Goal: Task Accomplishment & Management: Manage account settings

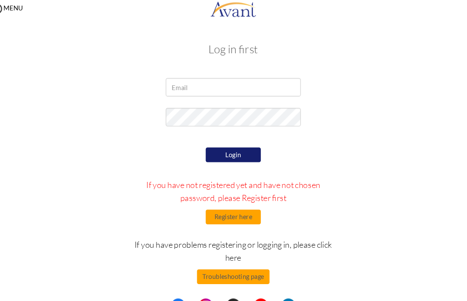
click at [267, 90] on input "email" at bounding box center [233, 88] width 127 height 17
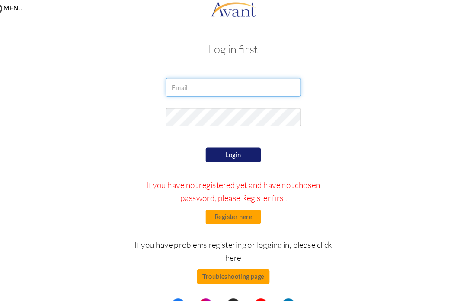
click at [259, 81] on input "email" at bounding box center [233, 88] width 127 height 17
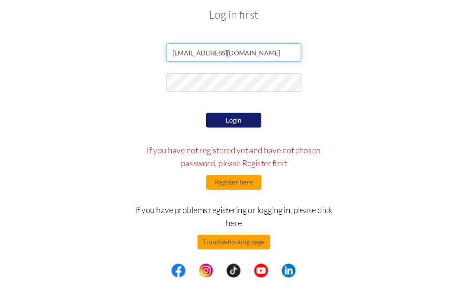
type input "[EMAIL_ADDRESS][DOMAIN_NAME]"
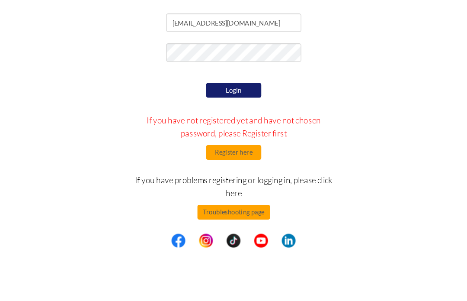
click at [242, 146] on button "Login" at bounding box center [234, 153] width 52 height 14
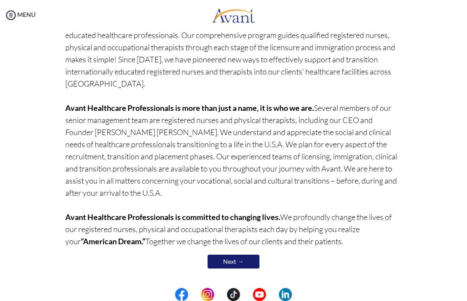
scroll to position [85, 0]
click at [251, 260] on link "Next →" at bounding box center [234, 262] width 52 height 14
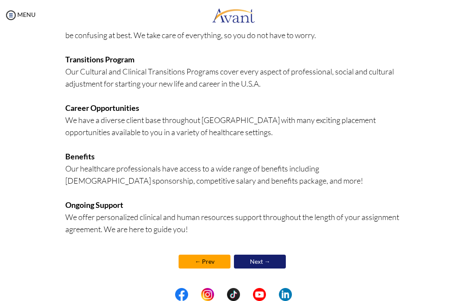
scroll to position [198, 0]
click at [271, 257] on link "Next →" at bounding box center [260, 261] width 52 height 14
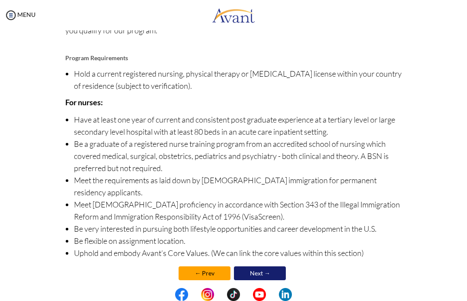
scroll to position [100, 0]
click at [277, 267] on link "Next →" at bounding box center [260, 274] width 52 height 14
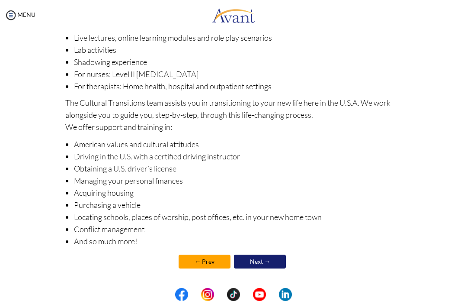
scroll to position [110, 0]
click at [276, 263] on link "Next →" at bounding box center [260, 261] width 52 height 14
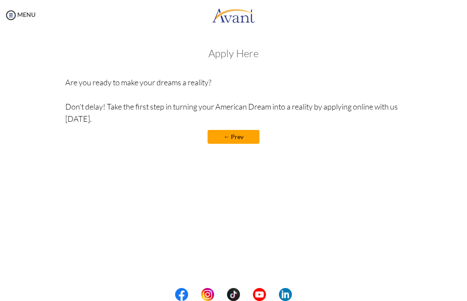
click at [377, 98] on p "Are you ready to make your dreams a reality? Don’t delay! Take the first step i…" at bounding box center [233, 100] width 337 height 48
click at [242, 140] on link "← Prev" at bounding box center [234, 137] width 52 height 14
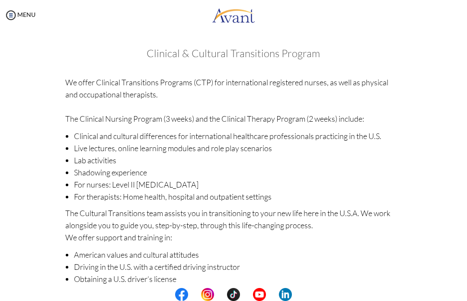
click at [7, 14] on img at bounding box center [10, 15] width 13 height 13
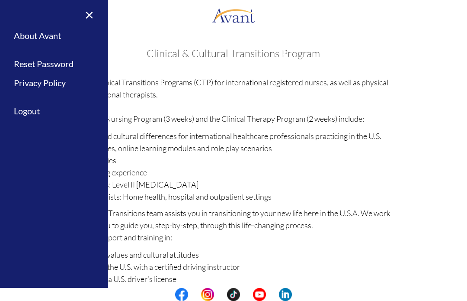
click at [55, 37] on link "About Avant" at bounding box center [54, 35] width 108 height 19
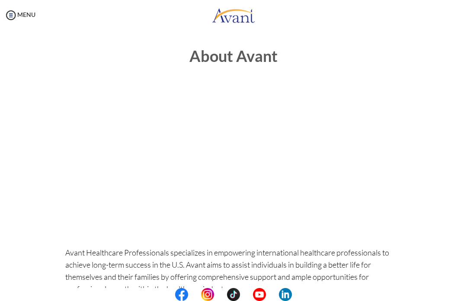
click at [4, 19] on img at bounding box center [10, 15] width 13 height 13
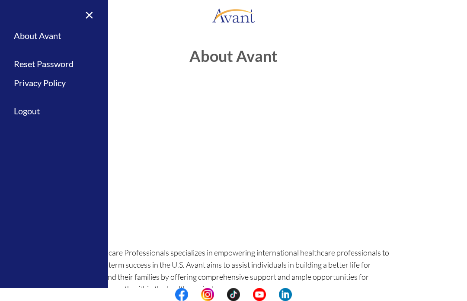
click at [401, 160] on center at bounding box center [233, 155] width 337 height 138
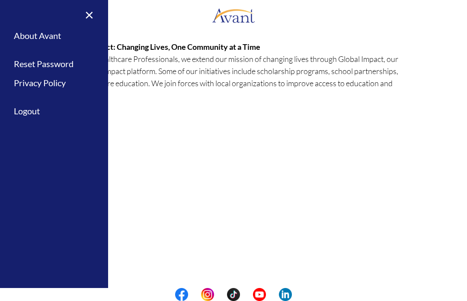
scroll to position [276, 0]
click at [56, 81] on link "Privacy Policy" at bounding box center [54, 82] width 108 height 19
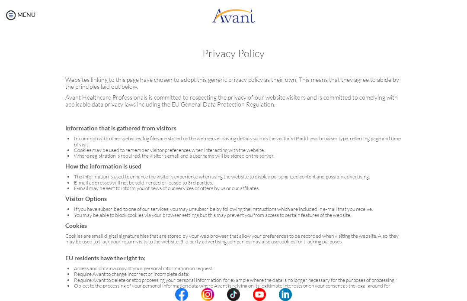
scroll to position [0, 0]
click at [16, 16] on img at bounding box center [10, 15] width 13 height 13
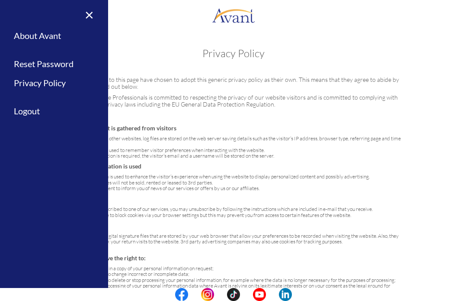
click at [312, 82] on h5 "Websites linking to this page have chosen to adopt this generic privacy policy …" at bounding box center [233, 82] width 337 height 13
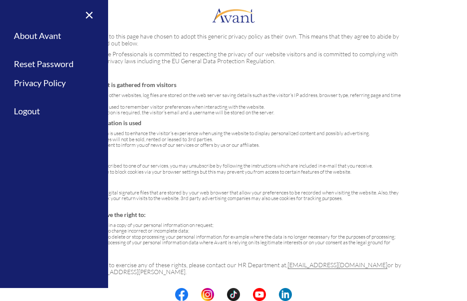
scroll to position [45, 0]
click at [81, 15] on link "×" at bounding box center [84, 14] width 26 height 29
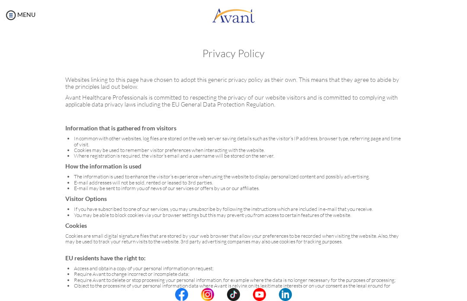
scroll to position [0, 0]
click at [14, 10] on img at bounding box center [10, 15] width 13 height 13
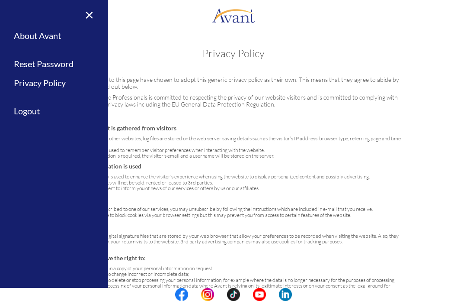
click at [58, 38] on link "About Avant" at bounding box center [54, 35] width 108 height 19
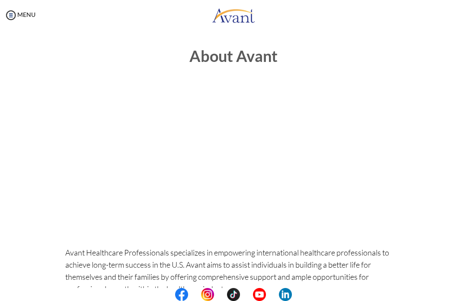
scroll to position [-1, 0]
click at [5, 19] on img at bounding box center [10, 15] width 13 height 13
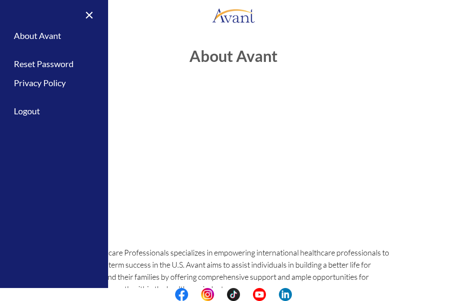
click at [49, 36] on link "About Avant" at bounding box center [54, 35] width 108 height 19
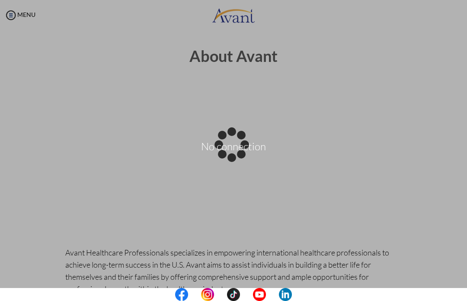
click at [228, 157] on div "No connection" at bounding box center [234, 151] width 12 height 12
click at [228, 157] on div "Data check..." at bounding box center [234, 151] width 12 height 12
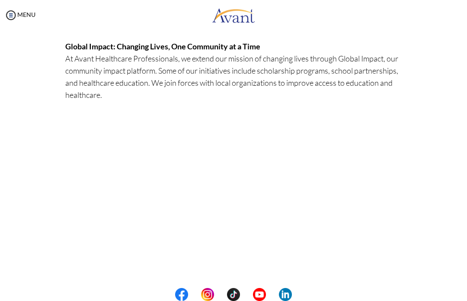
scroll to position [276, 0]
click at [12, 12] on body "Maintenance break. Please come back in 2 hours. MENU My Status What is the next…" at bounding box center [233, 150] width 467 height 301
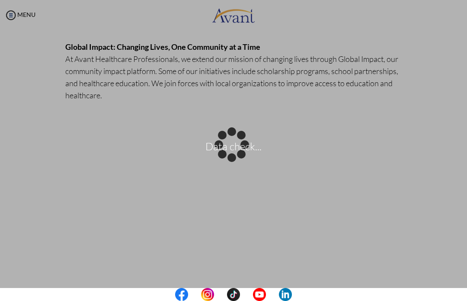
scroll to position [251, 0]
